Goal: Find specific page/section: Find specific page/section

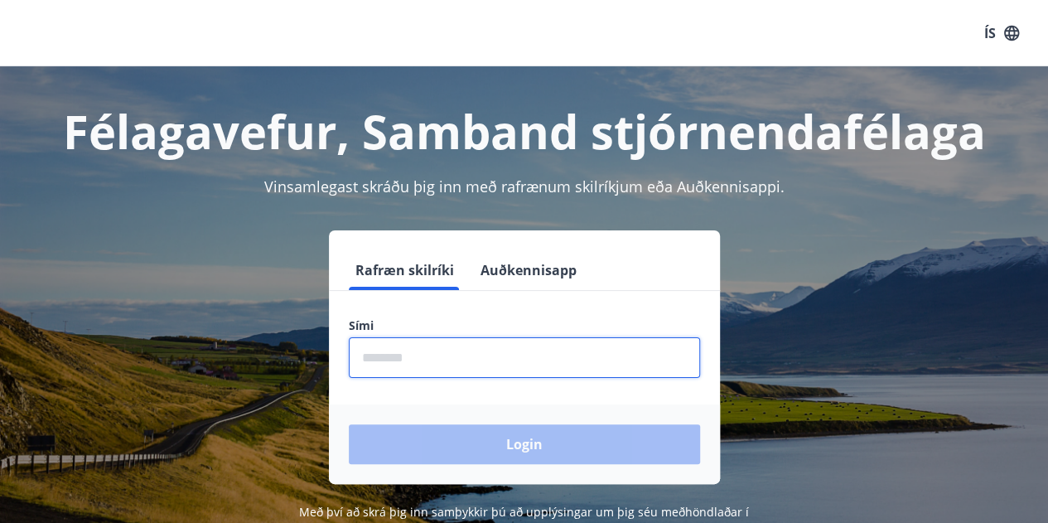
click at [516, 347] on input "phone" at bounding box center [524, 357] width 351 height 41
type input "********"
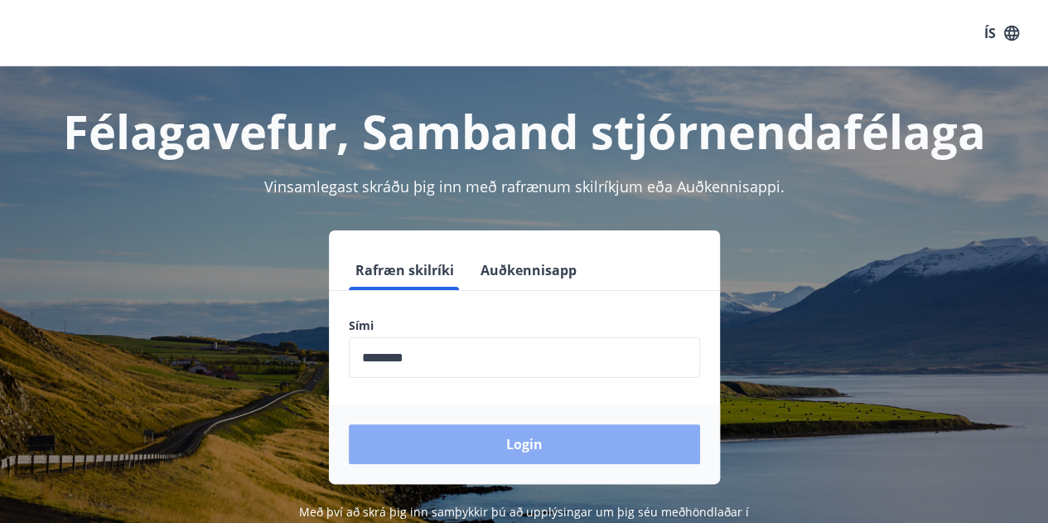
click at [527, 438] on button "Login" at bounding box center [524, 444] width 351 height 40
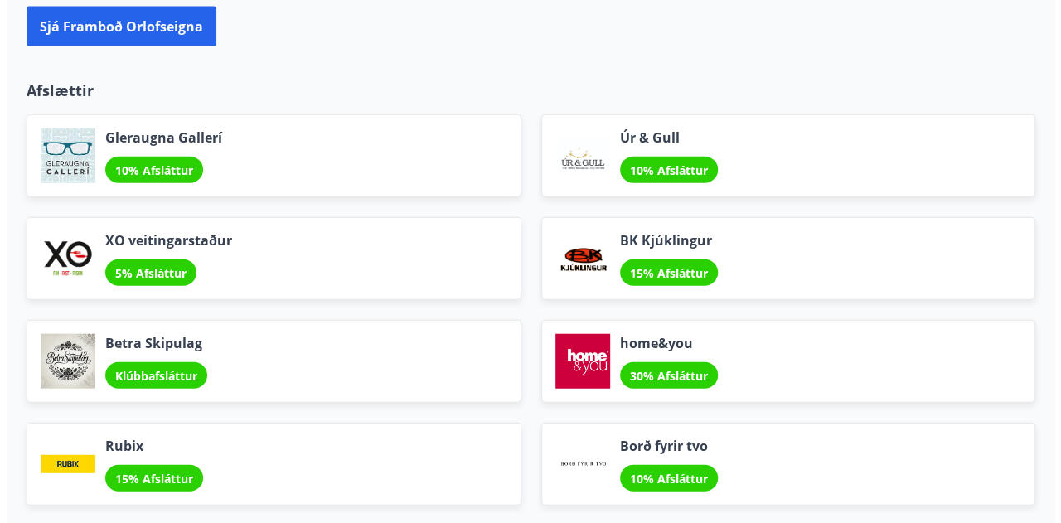
scroll to position [1952, 0]
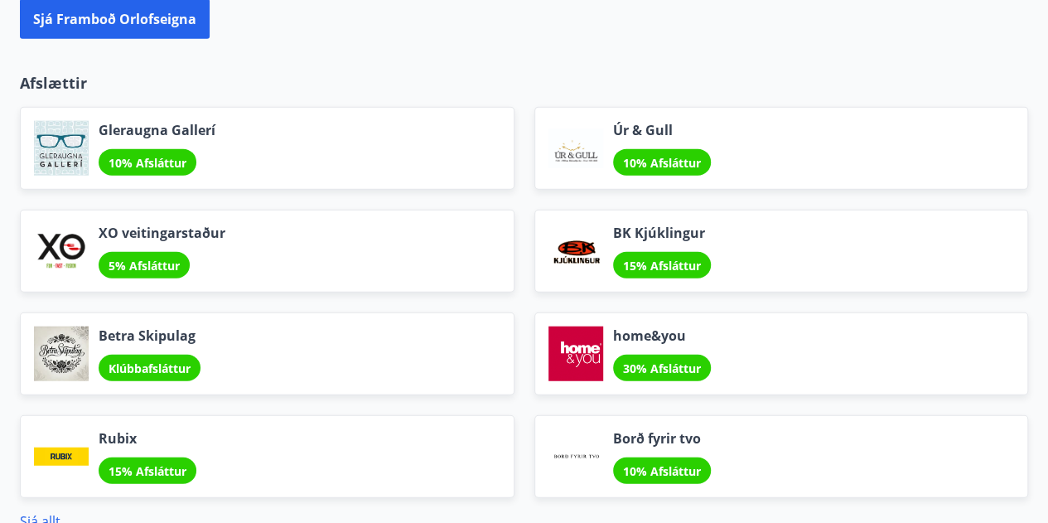
click at [383, 319] on div "Betra Skipulag Klúbbafsláttur" at bounding box center [267, 353] width 495 height 83
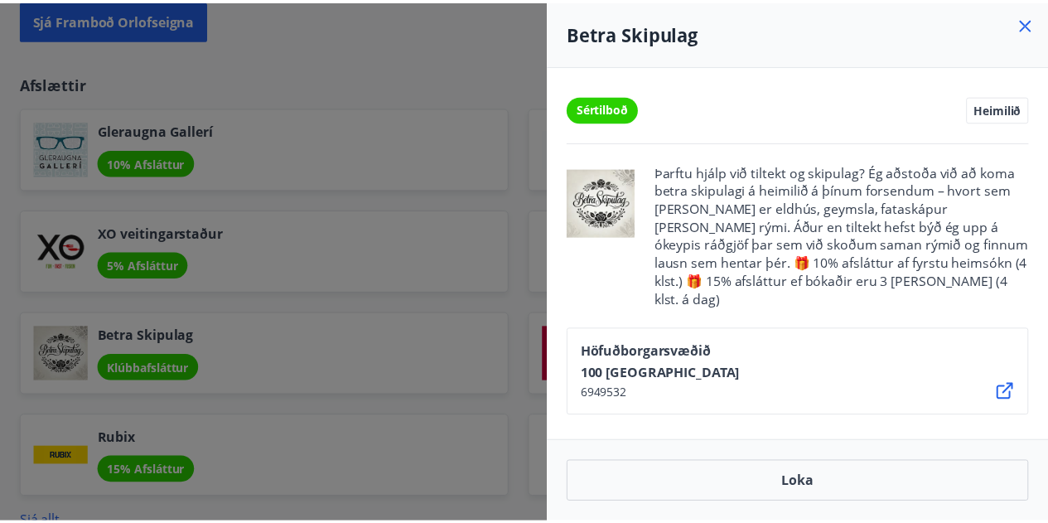
scroll to position [1958, 0]
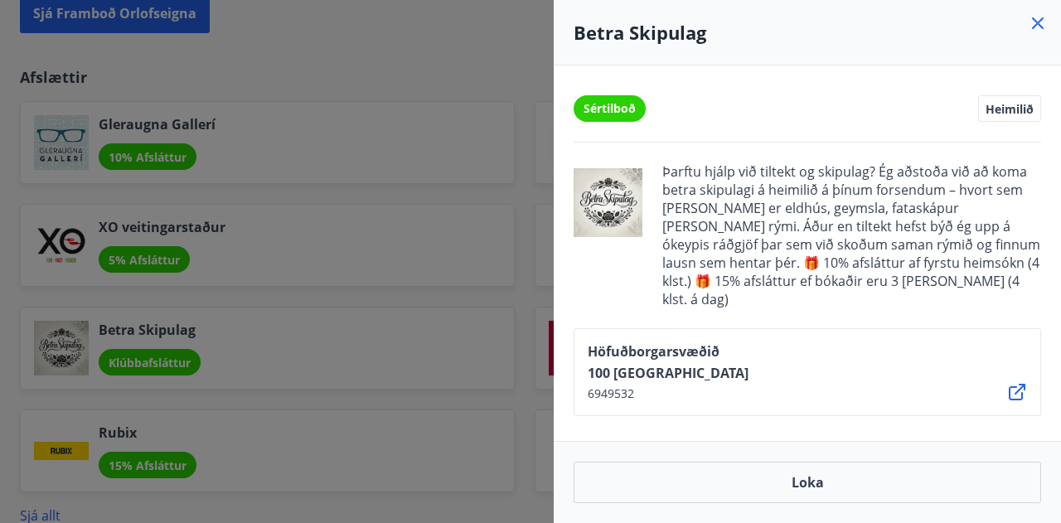
click at [1041, 28] on icon at bounding box center [1038, 23] width 20 height 20
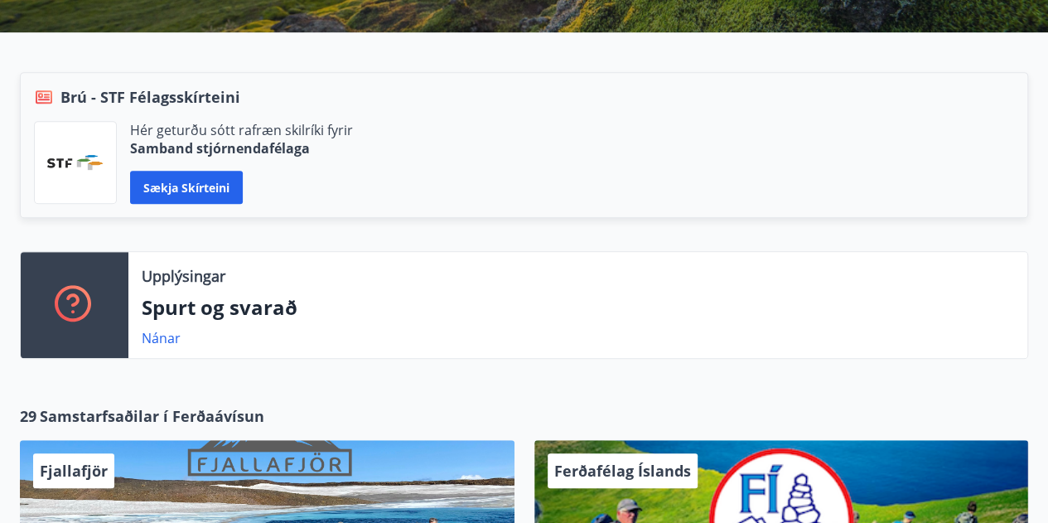
scroll to position [0, 0]
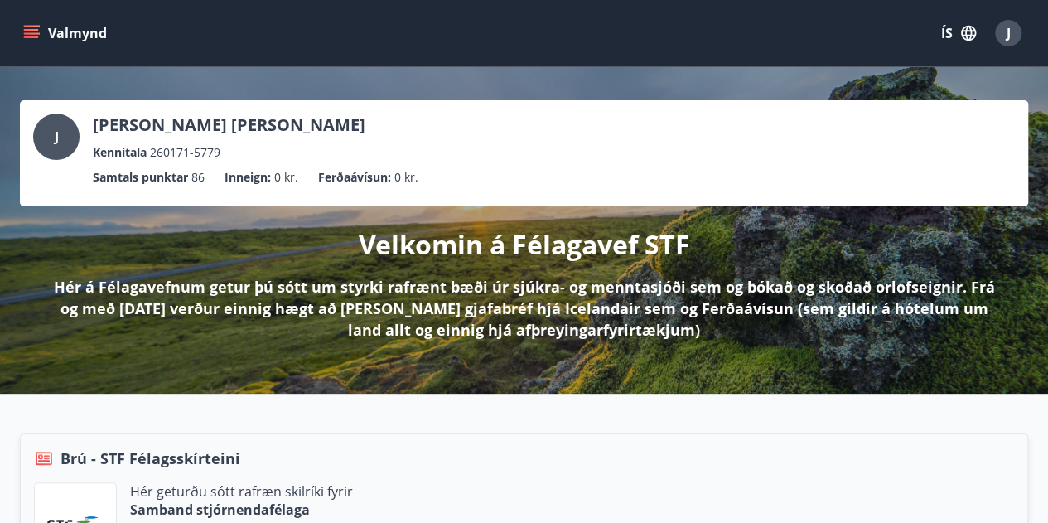
click at [32, 32] on icon "menu" at bounding box center [31, 33] width 17 height 17
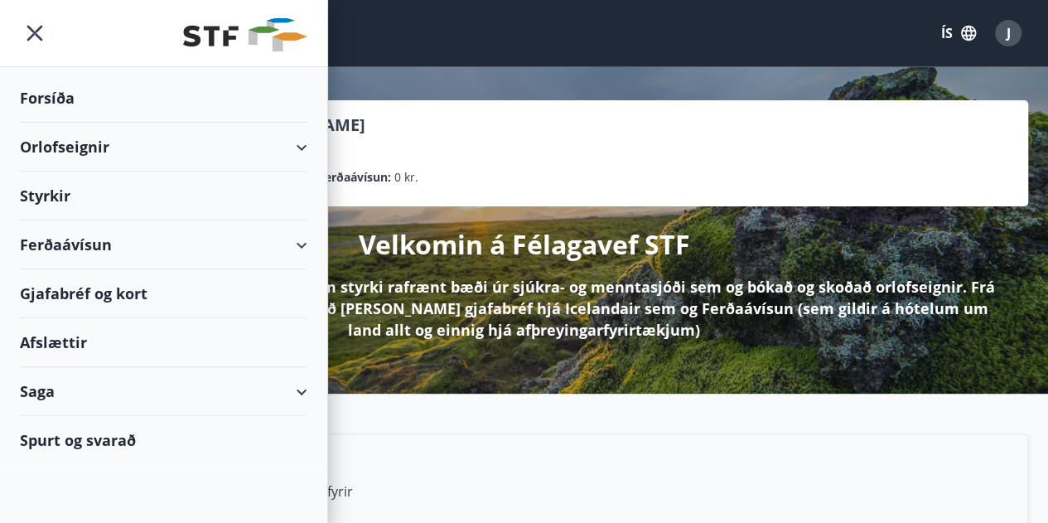
click at [264, 135] on div "Orlofseignir" at bounding box center [164, 147] width 288 height 49
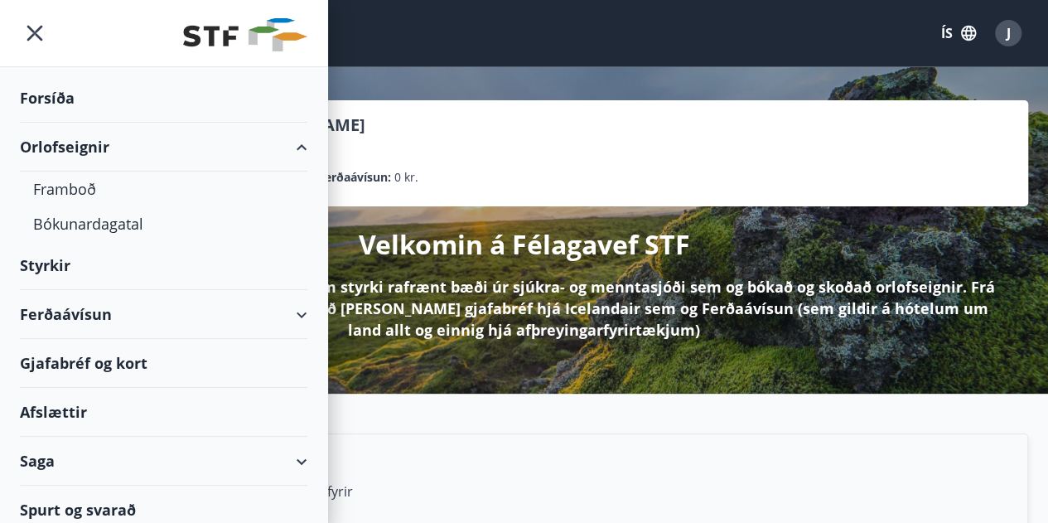
click at [264, 135] on div "Orlofseignir" at bounding box center [164, 147] width 288 height 49
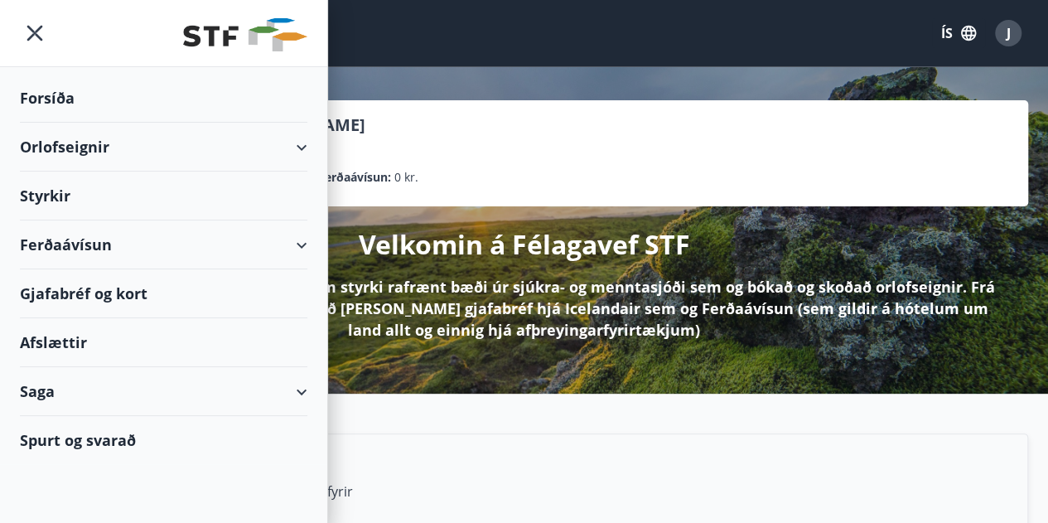
click at [177, 254] on div "Ferðaávísun" at bounding box center [164, 244] width 288 height 49
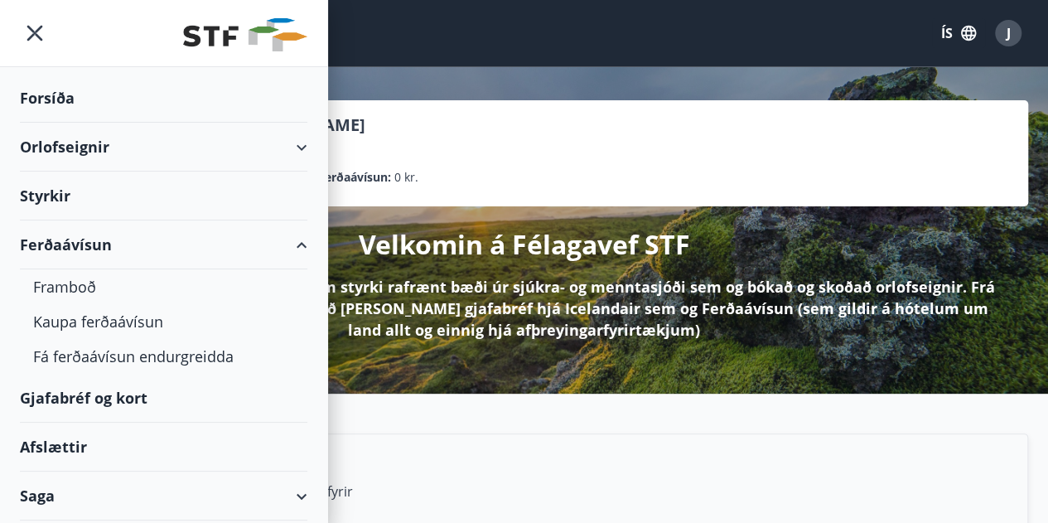
click at [177, 254] on div "Ferðaávísun" at bounding box center [164, 244] width 288 height 49
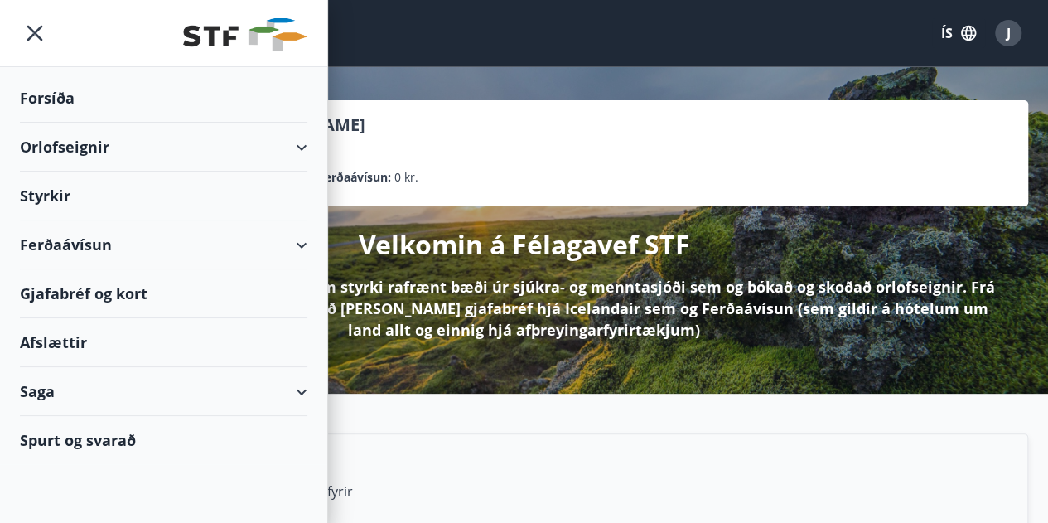
click at [226, 139] on div "Orlofseignir" at bounding box center [164, 147] width 288 height 49
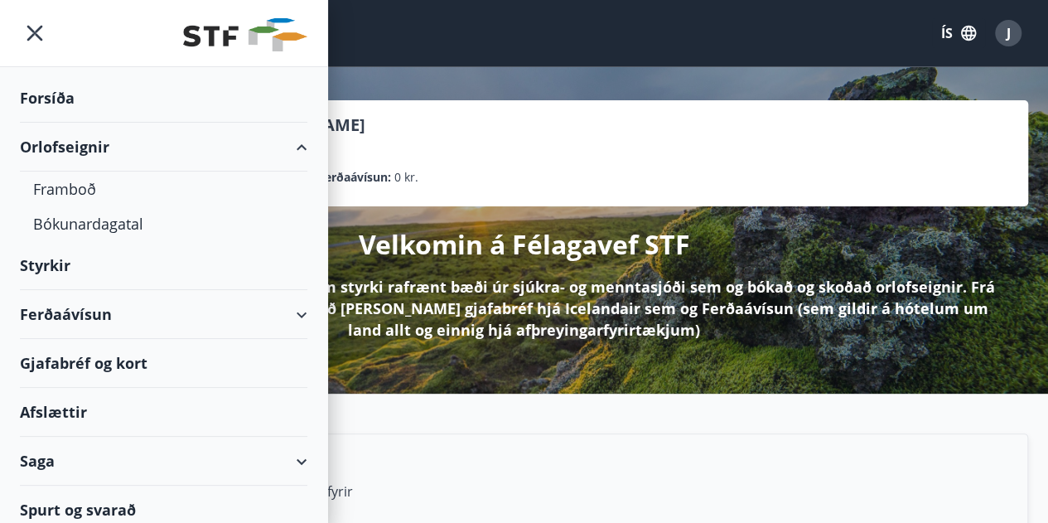
click at [226, 139] on div "Orlofseignir" at bounding box center [164, 147] width 288 height 49
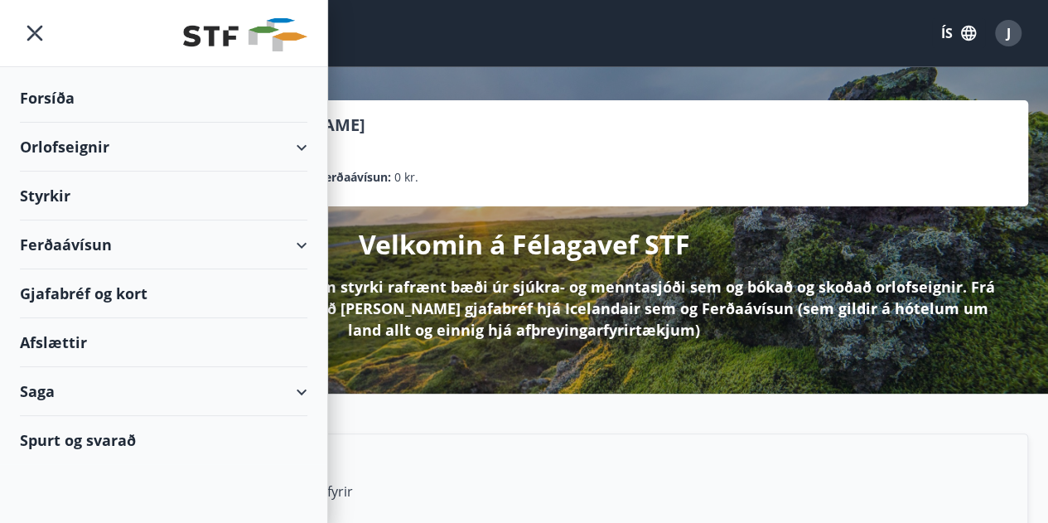
click at [283, 249] on div "Ferðaávísun" at bounding box center [164, 244] width 288 height 49
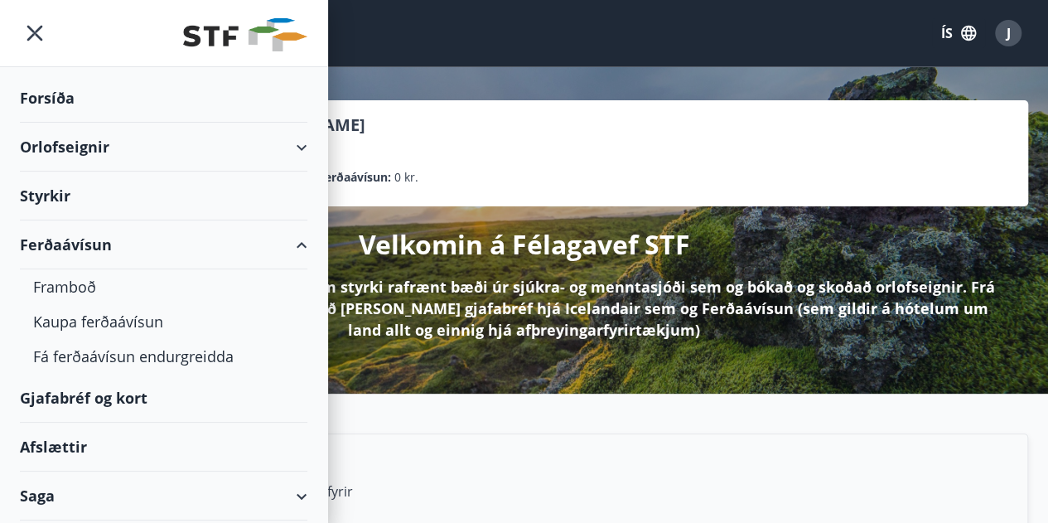
click at [278, 133] on div "Orlofseignir" at bounding box center [164, 147] width 288 height 49
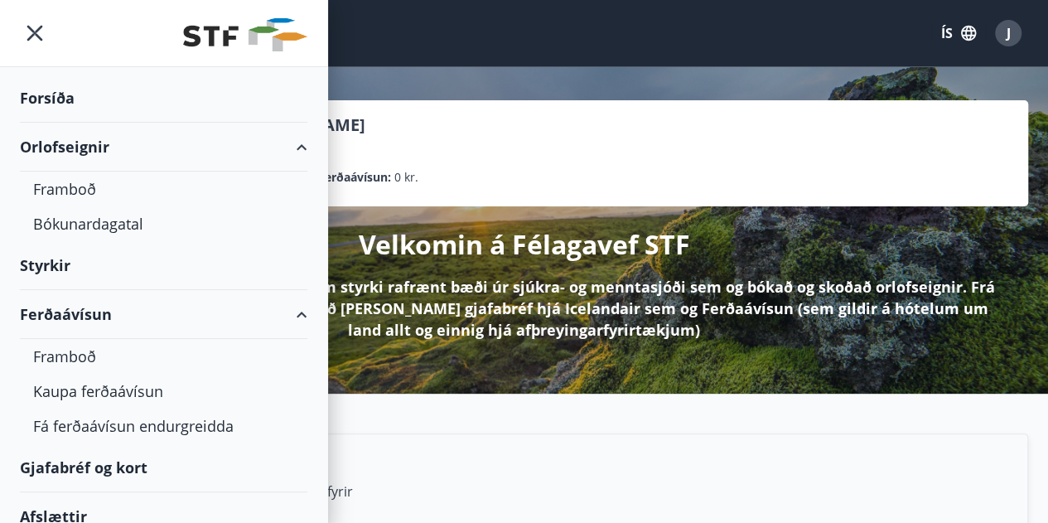
click at [278, 133] on div "Orlofseignir" at bounding box center [164, 147] width 288 height 49
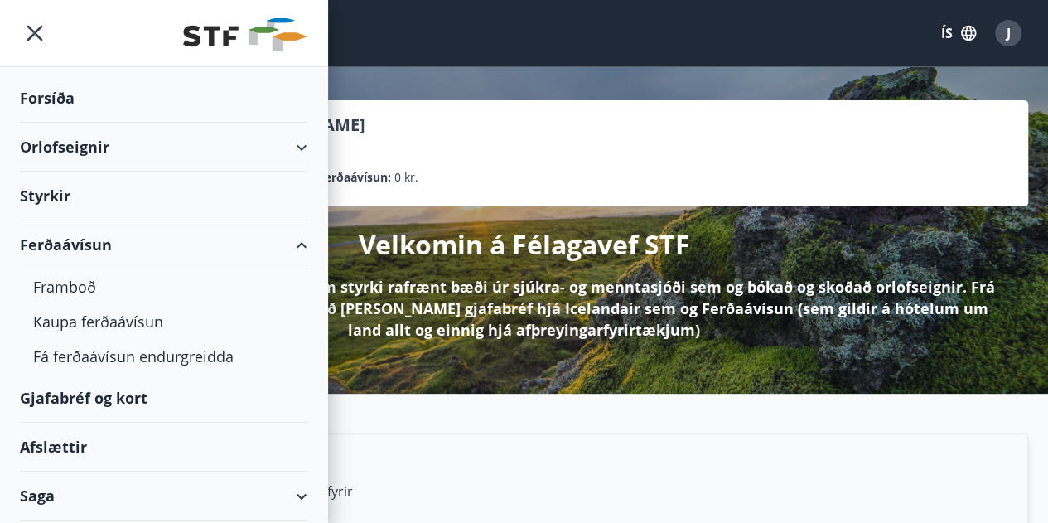
click at [278, 133] on div "Orlofseignir" at bounding box center [164, 147] width 288 height 49
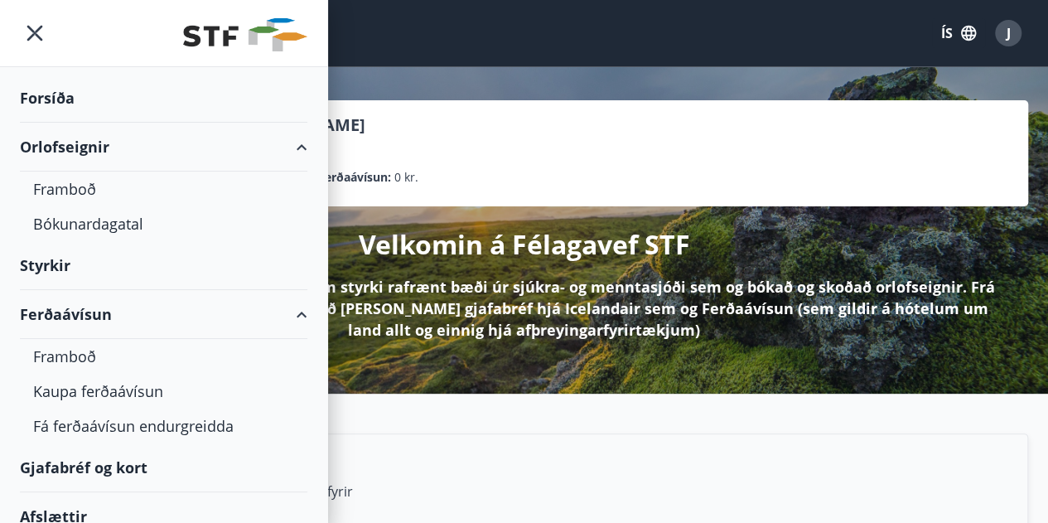
click at [280, 150] on div "Orlofseignir" at bounding box center [164, 147] width 288 height 49
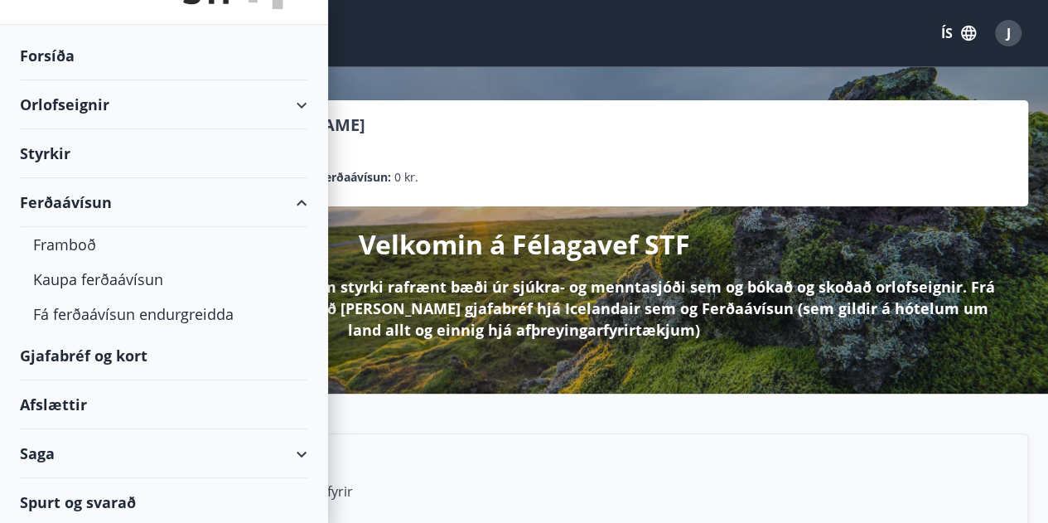
scroll to position [43, 0]
click at [144, 347] on div "Gjafabréf og kort" at bounding box center [164, 355] width 288 height 49
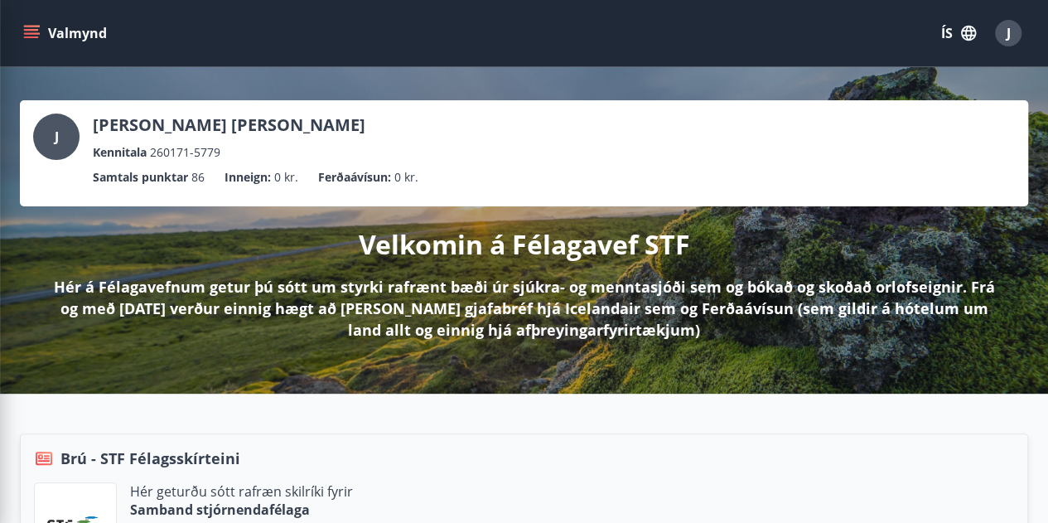
click at [420, 157] on div "J Jón Matthías Helgason Kennitala 260171-5779" at bounding box center [524, 138] width 982 height 48
